Goal: Transaction & Acquisition: Book appointment/travel/reservation

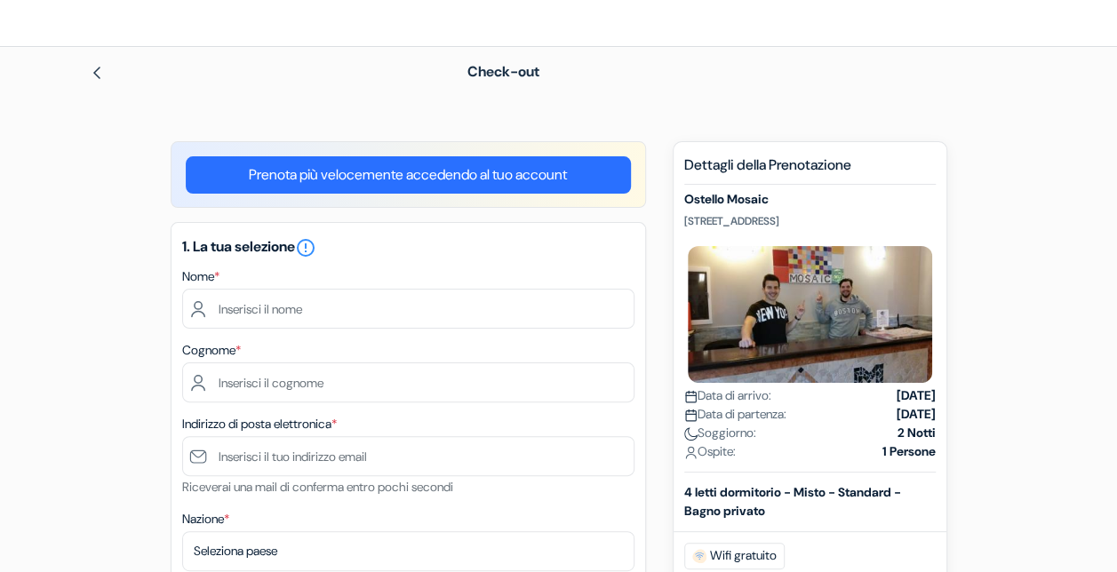
scroll to position [43, 0]
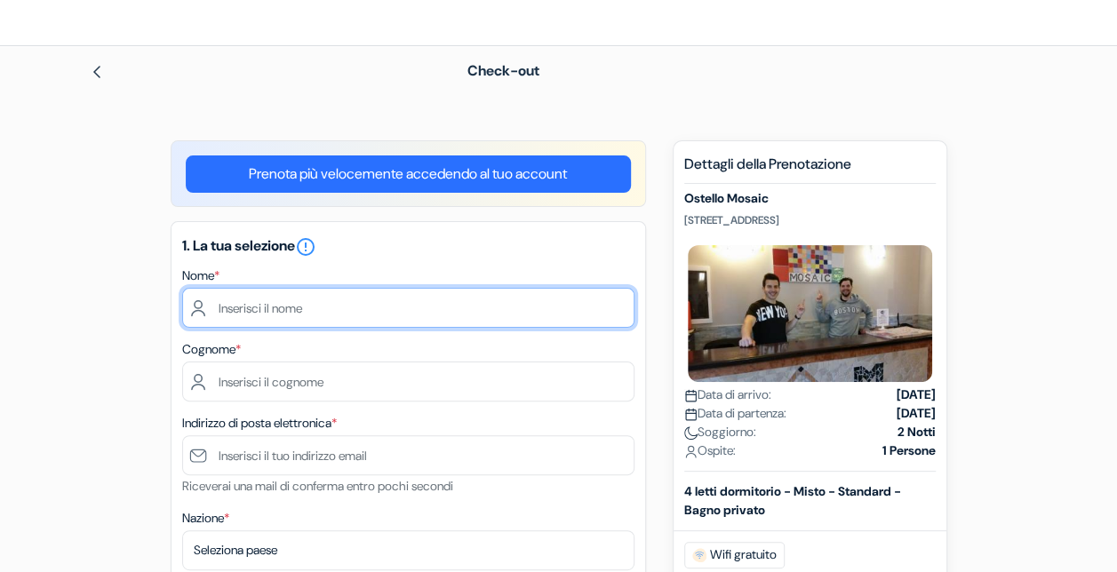
click at [315, 304] on input "text" at bounding box center [408, 308] width 452 height 40
type input "[PERSON_NAME]"
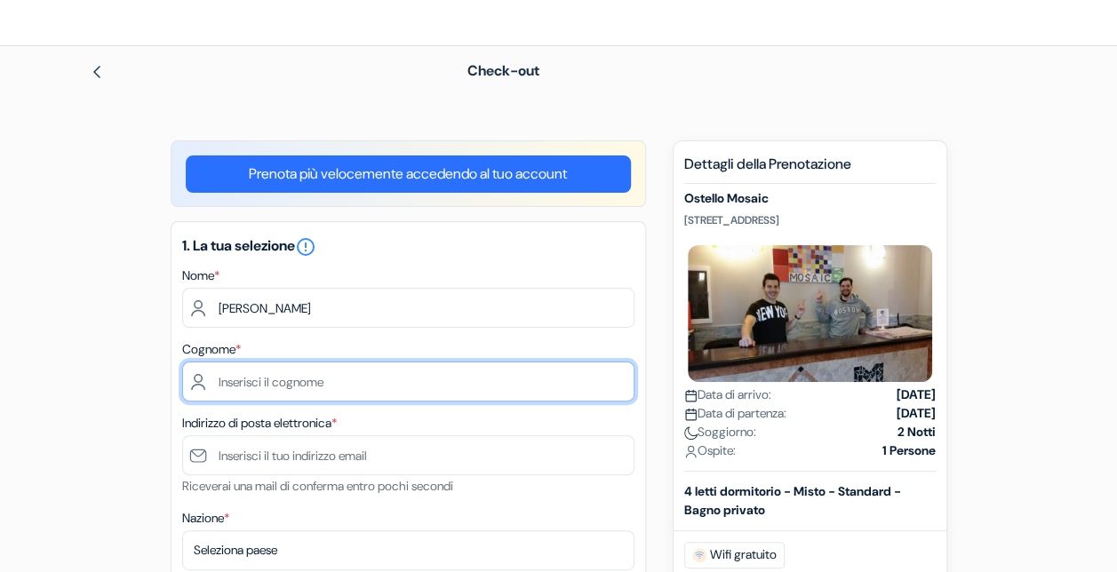
click at [403, 383] on input "text" at bounding box center [408, 382] width 452 height 40
type input "Terreni"
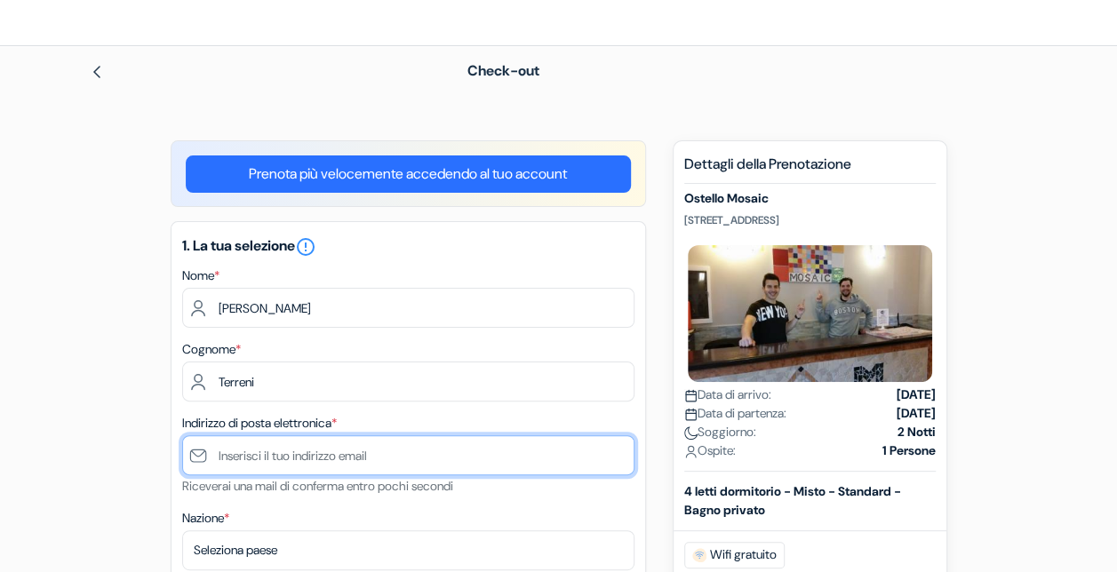
click at [384, 439] on input "text" at bounding box center [408, 455] width 452 height 40
click at [418, 460] on input "[EMAIL_ADDRESS][DOMAIN_NAME]" at bounding box center [408, 455] width 452 height 40
type input "[EMAIL_ADDRESS][DOMAIN_NAME]"
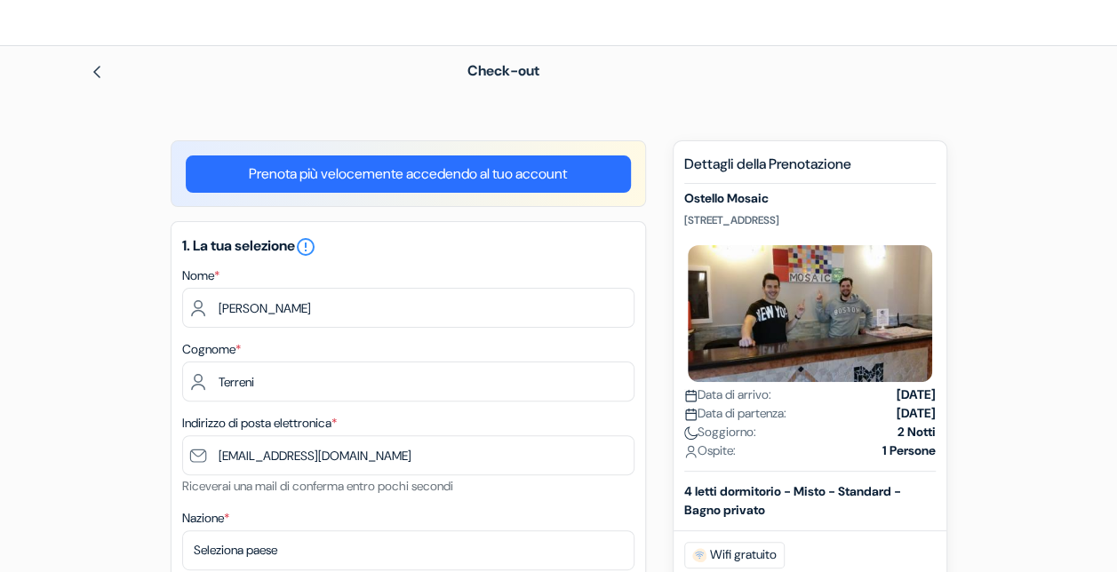
click at [460, 503] on div "1. La tua selezione error_outline Nome * [PERSON_NAME] Cognome * Terreni Indiri…" at bounding box center [408, 528] width 475 height 615
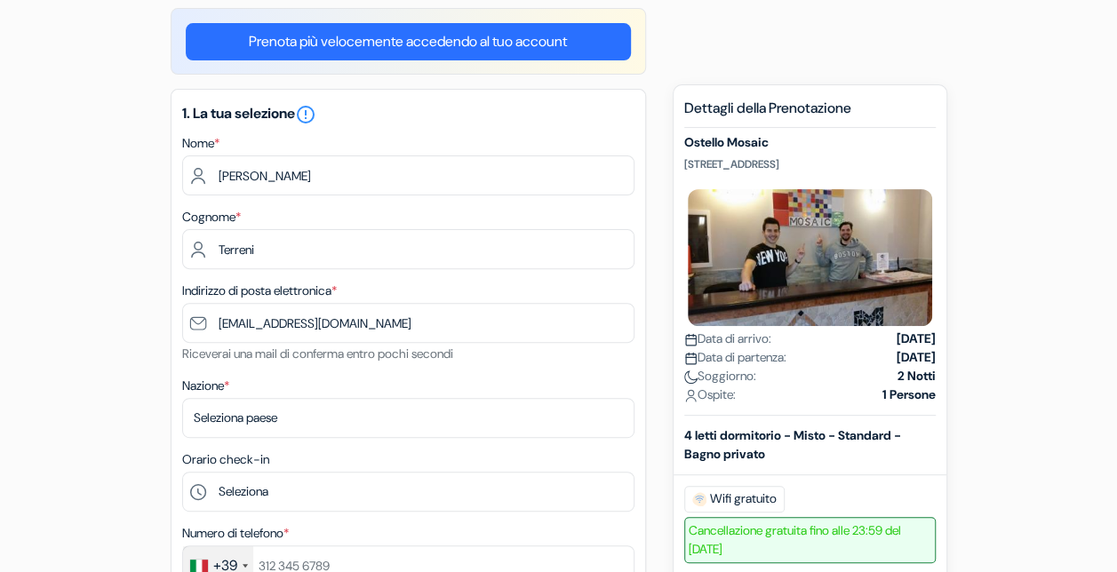
scroll to position [181, 0]
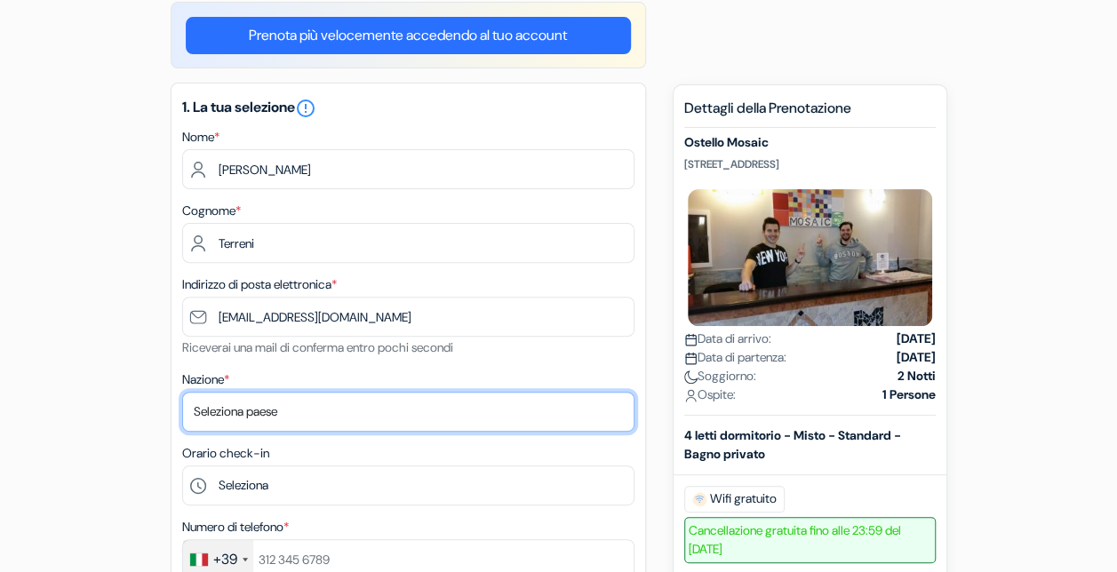
click at [308, 415] on select "Seleziona paese [GEOGRAPHIC_DATA] [GEOGRAPHIC_DATA] [GEOGRAPHIC_DATA] [GEOGRAPH…" at bounding box center [408, 412] width 452 height 40
select select "114"
click at [308, 415] on select "Seleziona paese [GEOGRAPHIC_DATA] [GEOGRAPHIC_DATA] [GEOGRAPHIC_DATA] [GEOGRAPH…" at bounding box center [408, 412] width 452 height 40
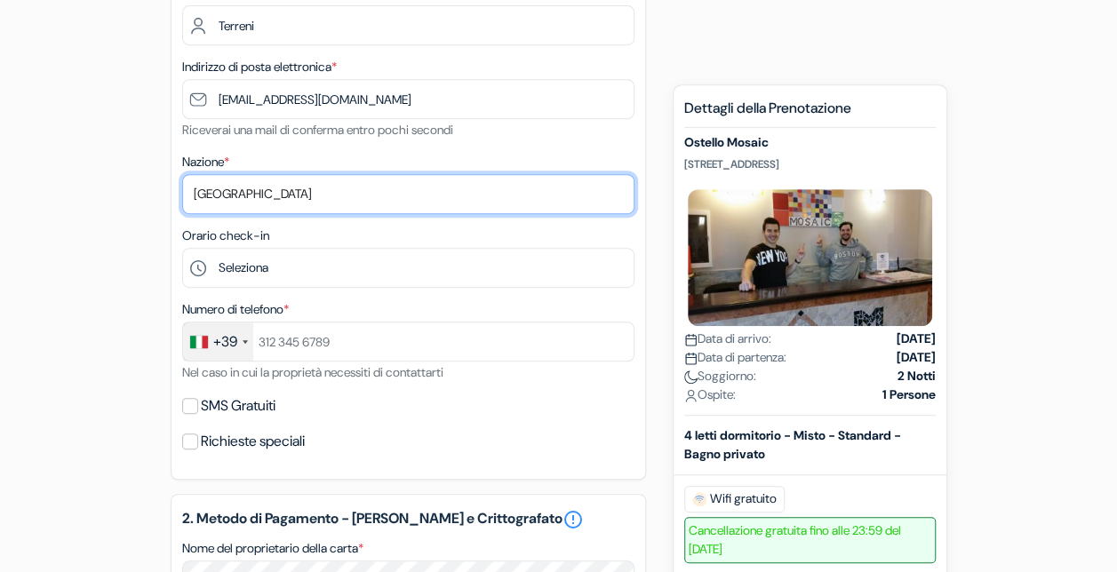
scroll to position [402, 0]
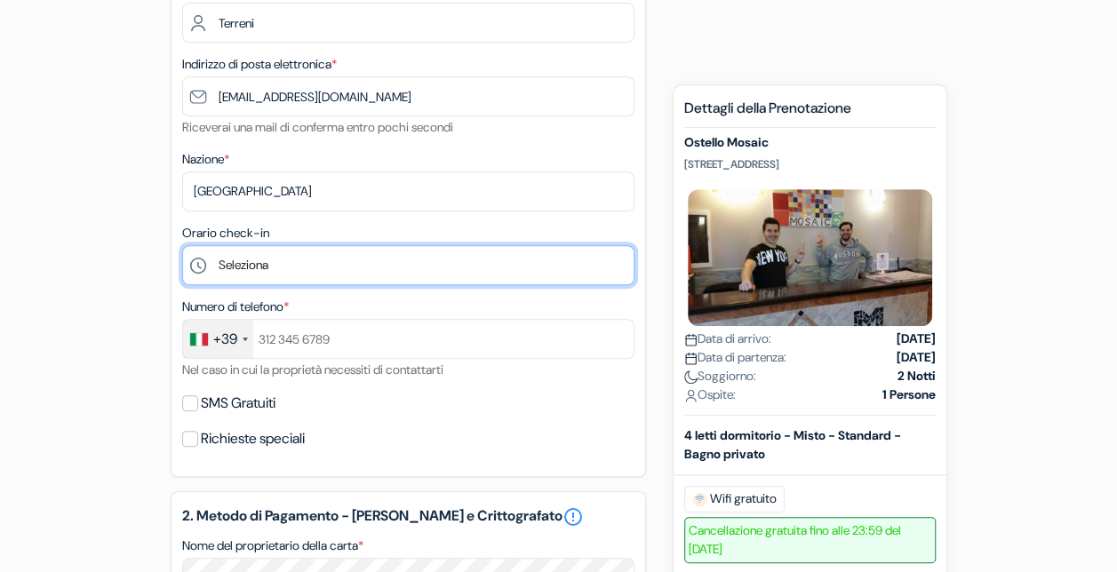
click at [286, 259] on select "Seleziona 1:00 2:00 3:00 4:00 5:00 6:00 7:00 8:00 9:00 10:00 11:00 12:00 13:00 …" at bounding box center [408, 265] width 452 height 40
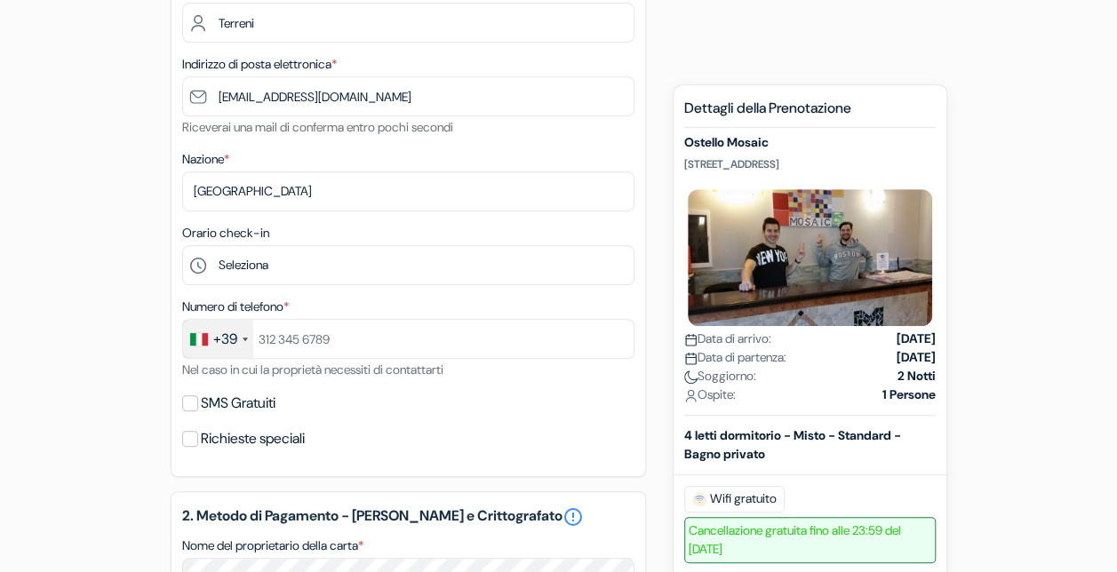
click at [114, 277] on div "add_box Ostello Mosaic [STREET_ADDRESS] Dettagli della Struttura X Ostello Mosa…" at bounding box center [558, 508] width 1013 height 1454
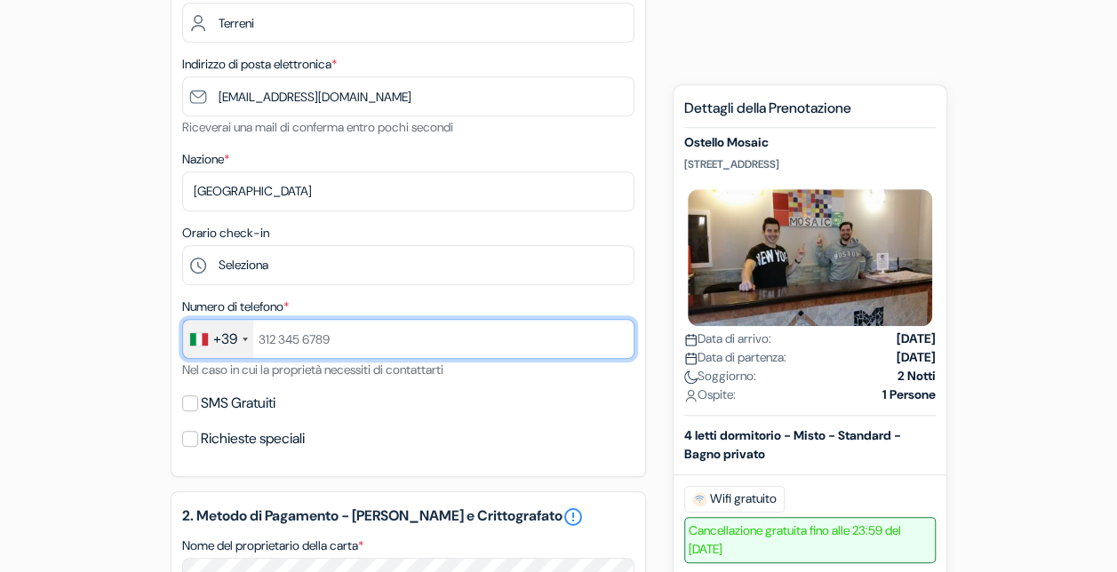
click at [299, 334] on input "text" at bounding box center [408, 339] width 452 height 40
type input "3421519924"
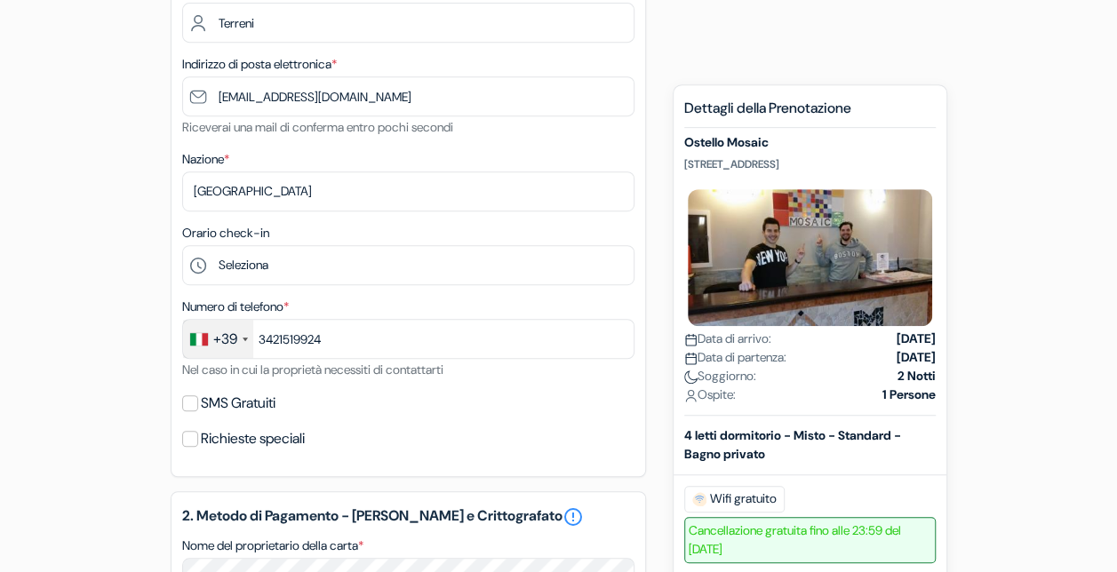
click at [585, 404] on div "SMS Gratuiti" at bounding box center [408, 403] width 452 height 25
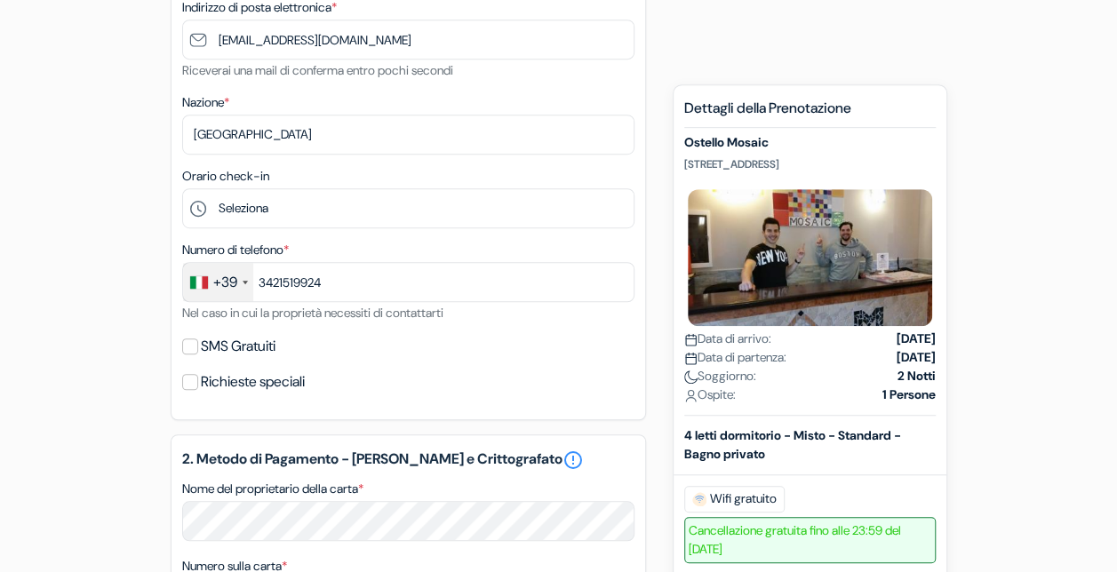
scroll to position [557, 0]
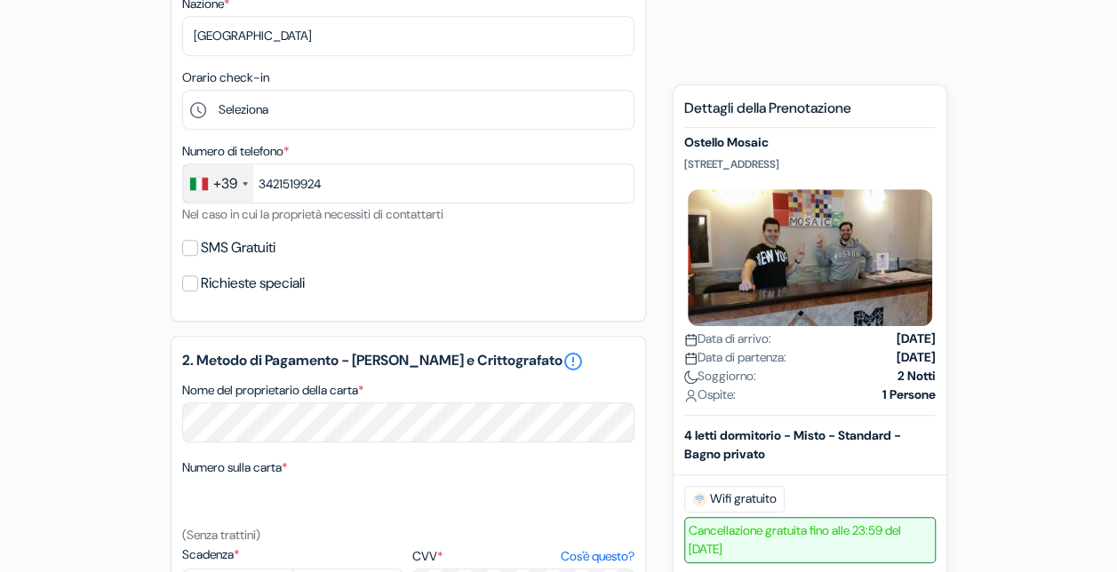
click at [126, 270] on div "add_box Ostello Mosaic [STREET_ADDRESS] Dettagli della Struttura X Ostello Mosa…" at bounding box center [558, 353] width 1013 height 1454
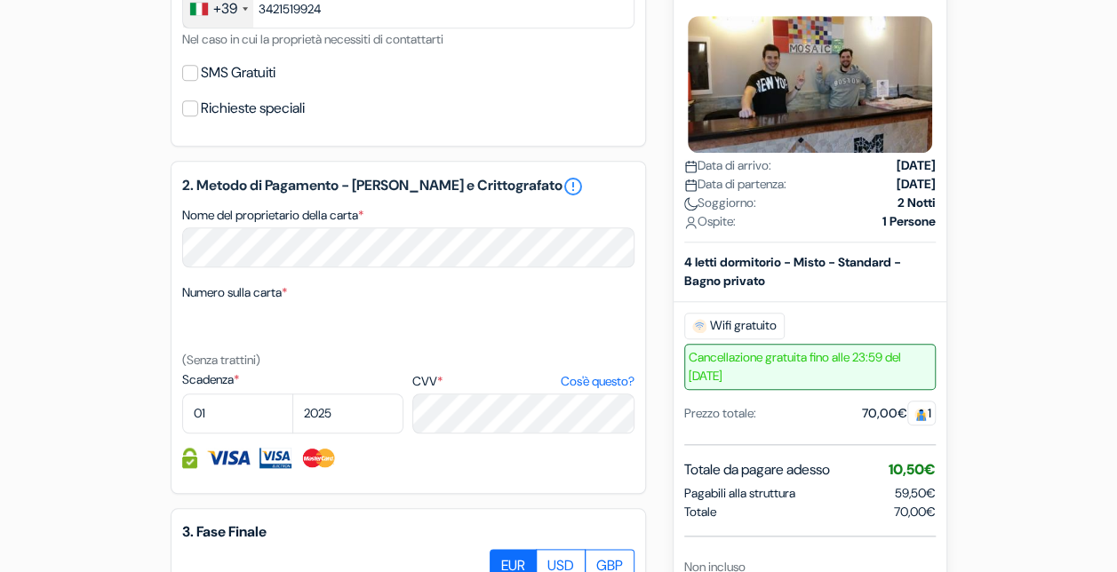
scroll to position [736, 0]
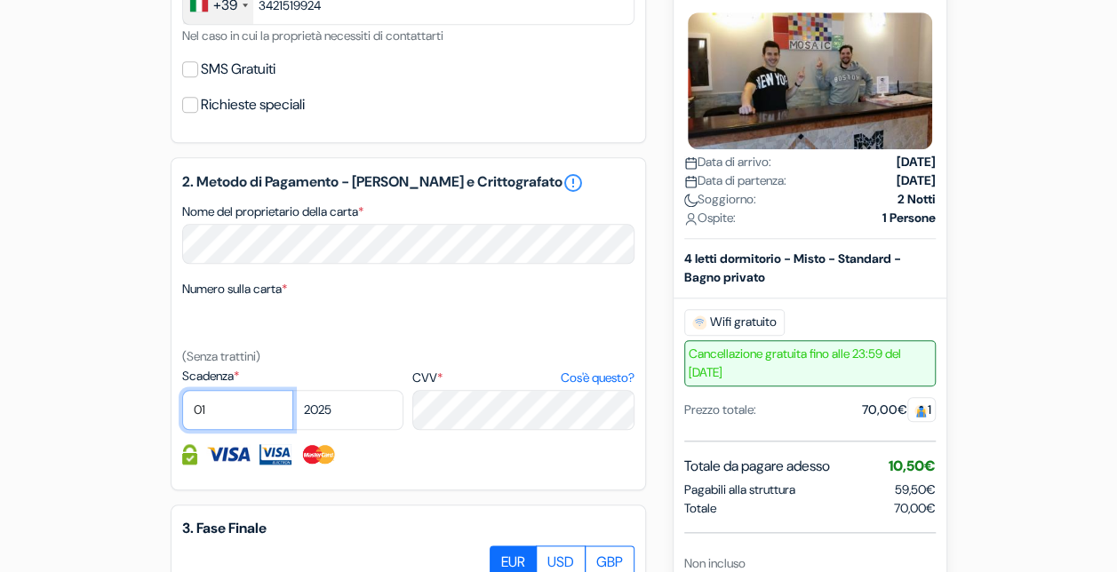
click at [208, 425] on select "01 02 03 04 05 06 07 08 09 10 11 12" at bounding box center [237, 410] width 111 height 40
select select "02"
click at [182, 394] on select "01 02 03 04 05 06 07 08 09 10 11 12" at bounding box center [237, 410] width 111 height 40
click at [316, 405] on select "2025 2026 2027 2028 2029 2030 2031 2032 2033 2034 2035 2036 2037 2038 2039 2040…" at bounding box center [347, 410] width 111 height 40
select select "2028"
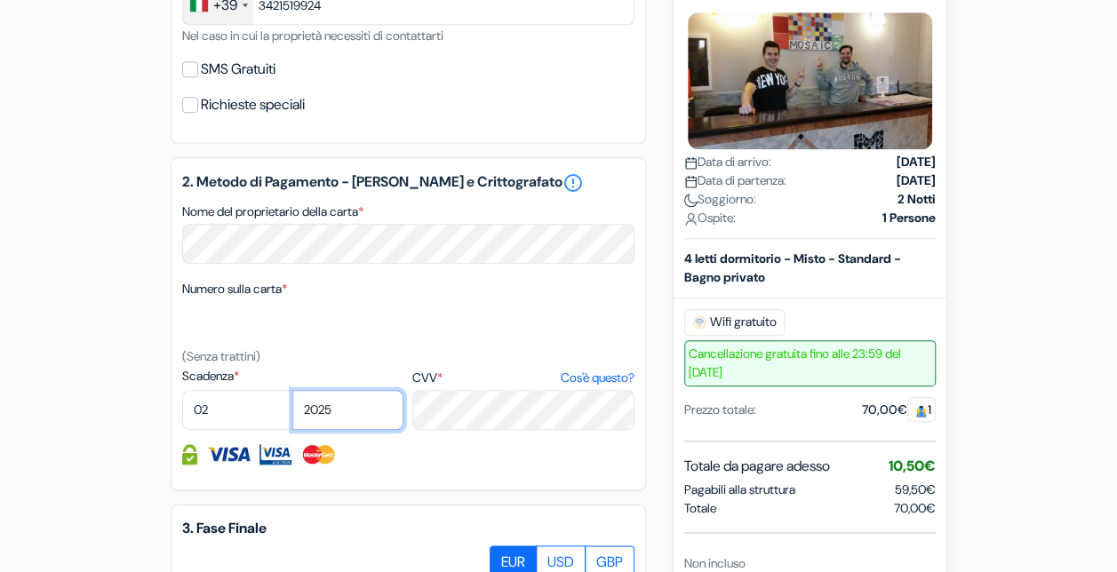
click at [292, 394] on select "2025 2026 2027 2028 2029 2030 2031 2032 2033 2034 2035 2036 2037 2038 2039 2040…" at bounding box center [347, 410] width 111 height 40
click at [127, 358] on div "add_box Ostello Mosaic [STREET_ADDRESS] Dettagli della Struttura X Ostello Mosa…" at bounding box center [558, 174] width 1013 height 1454
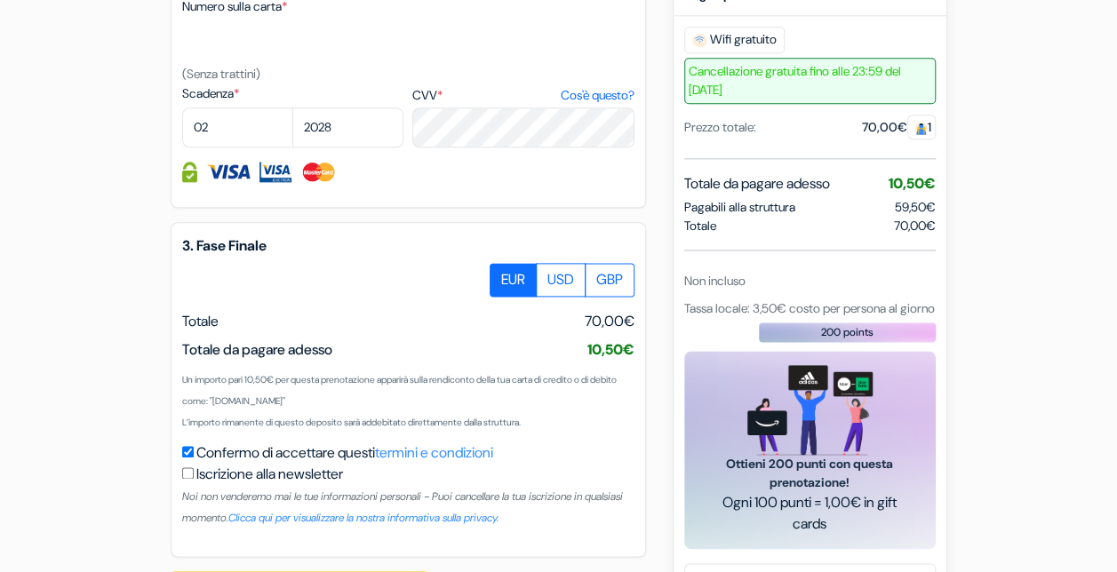
scroll to position [1085, 0]
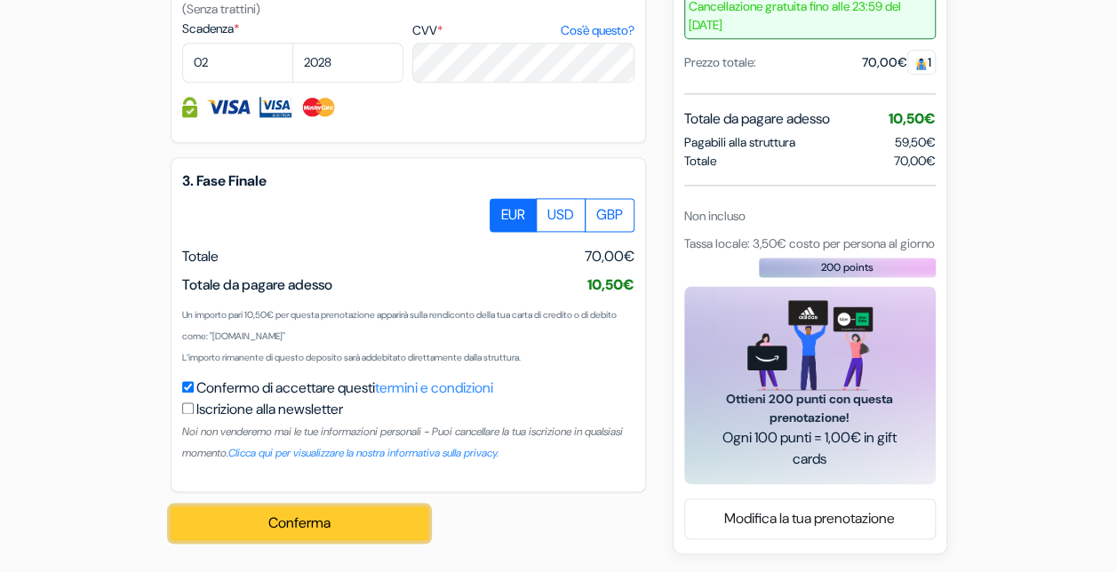
click at [254, 522] on button "Conferma Loading..." at bounding box center [300, 523] width 258 height 34
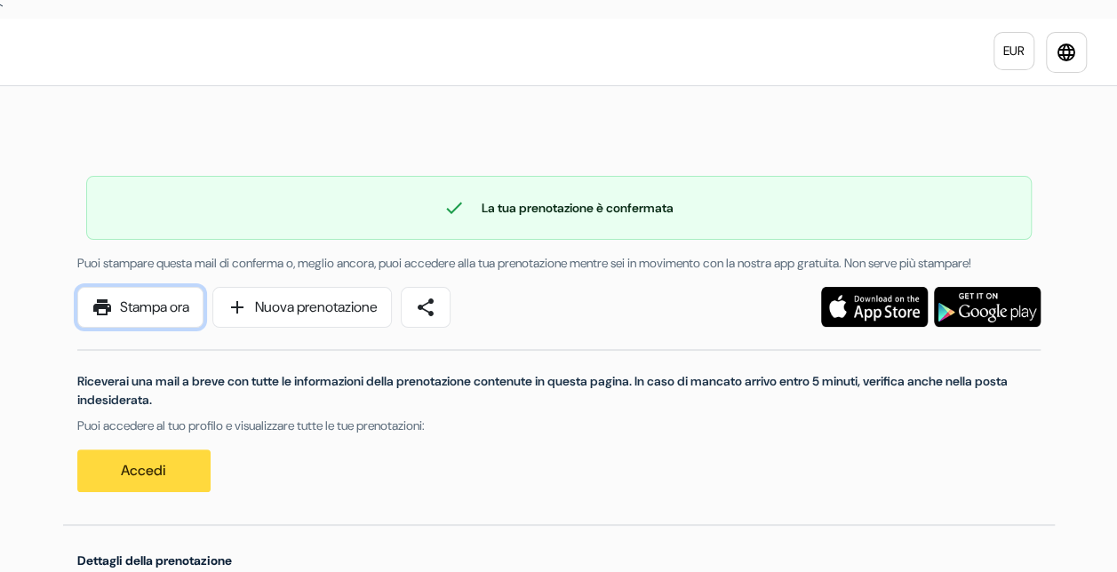
click at [114, 328] on link "print Stampa ora" at bounding box center [140, 307] width 126 height 41
